Goal: Find specific page/section: Find specific page/section

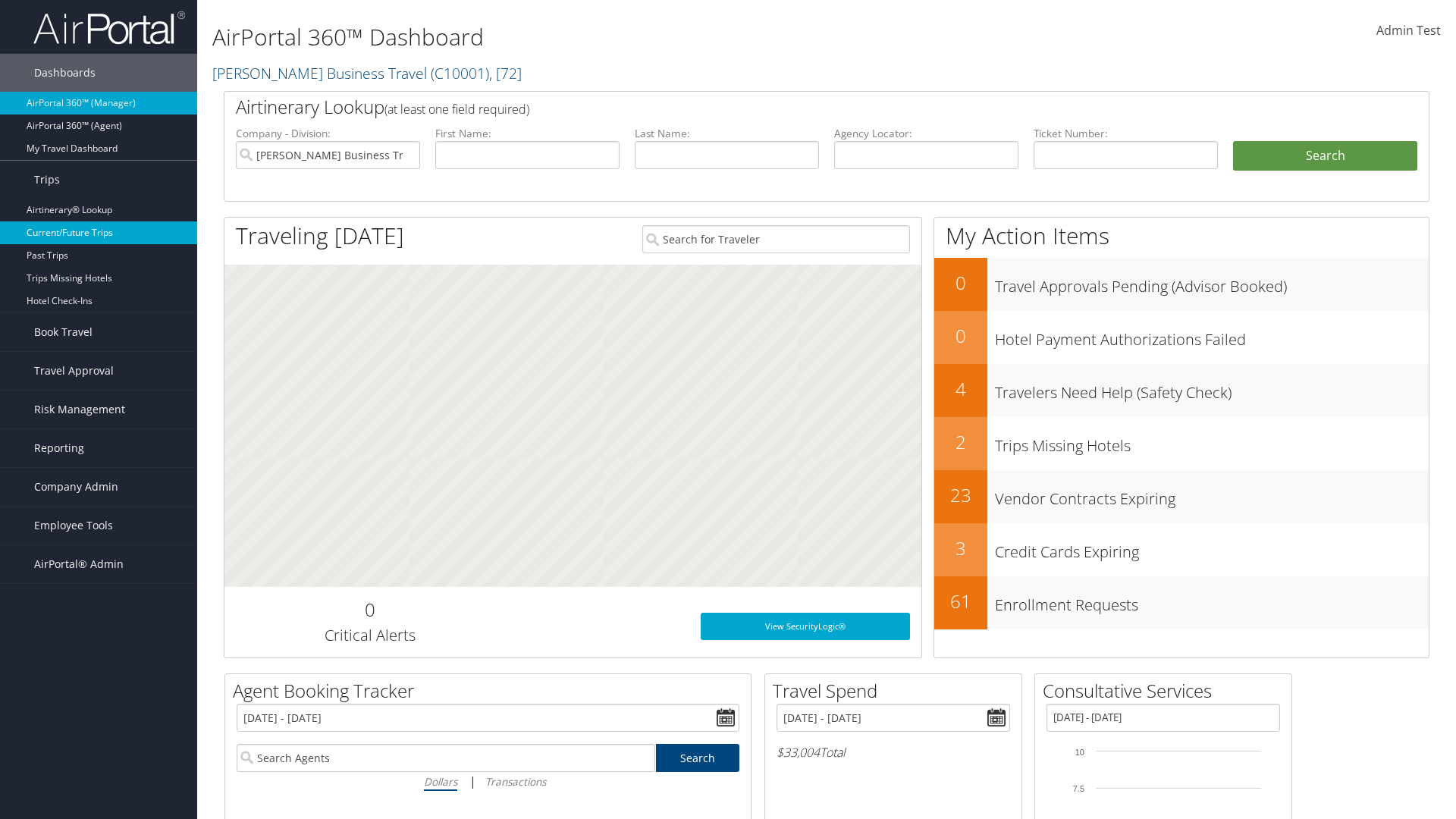
click at [98, 233] on link "Current/Future Trips" at bounding box center [98, 233] width 197 height 23
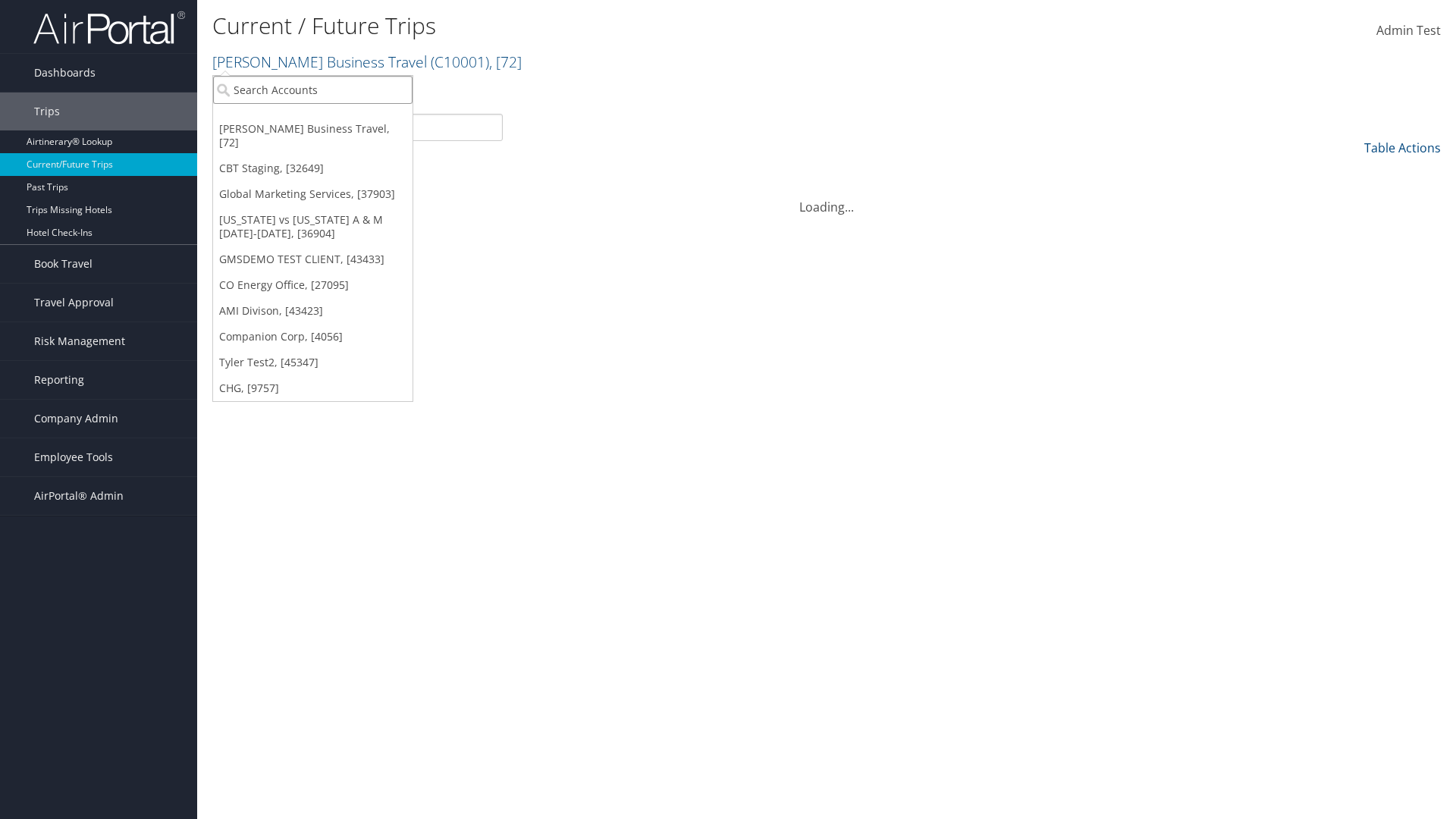
click at [313, 90] on input "search" at bounding box center [312, 90] width 199 height 28
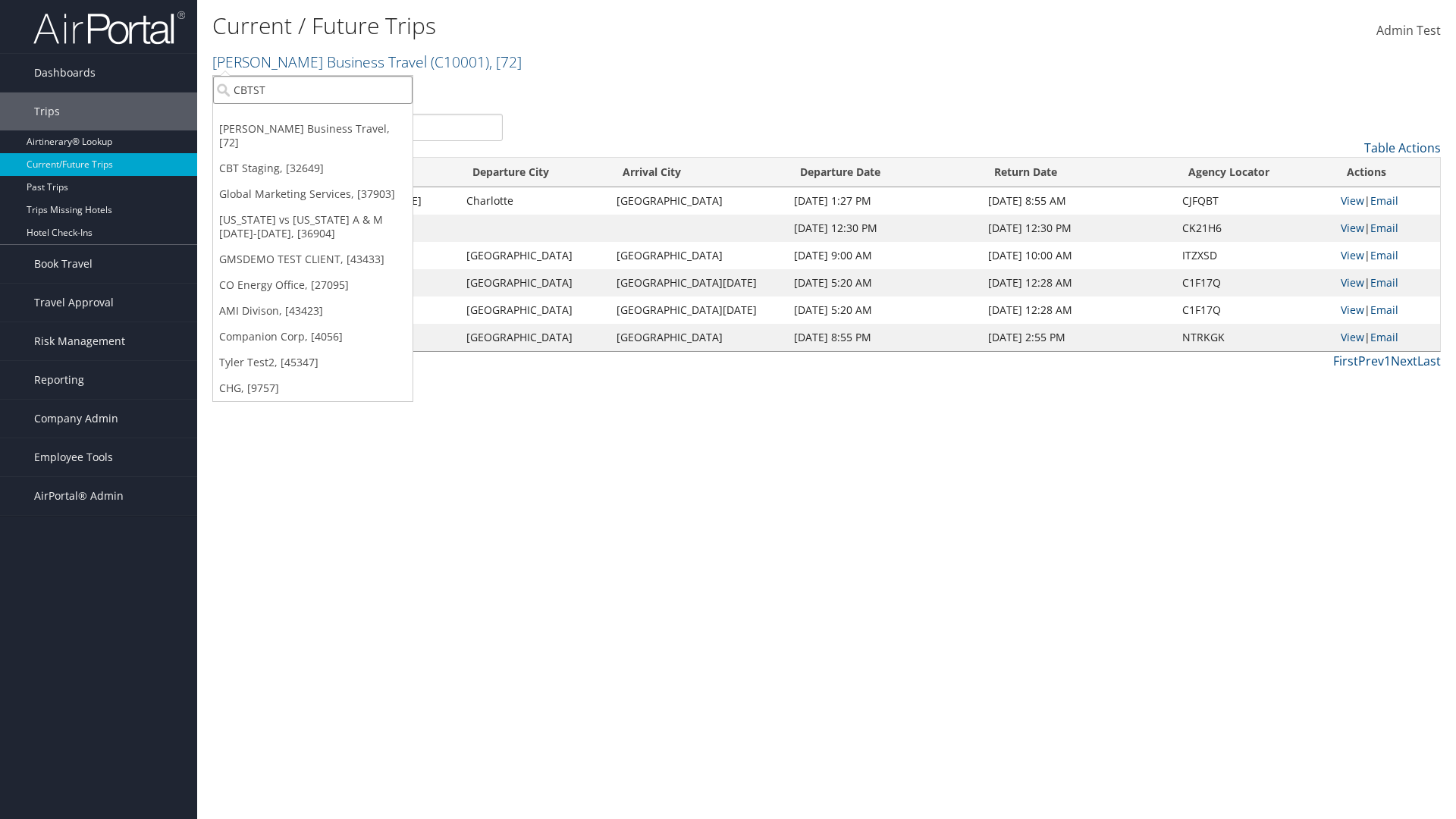
type input "CBTSTG"
click at [313, 117] on div "CBT Staging (CBTSTG), [32649]" at bounding box center [313, 117] width 217 height 13
